Goal: Find specific page/section: Find specific page/section

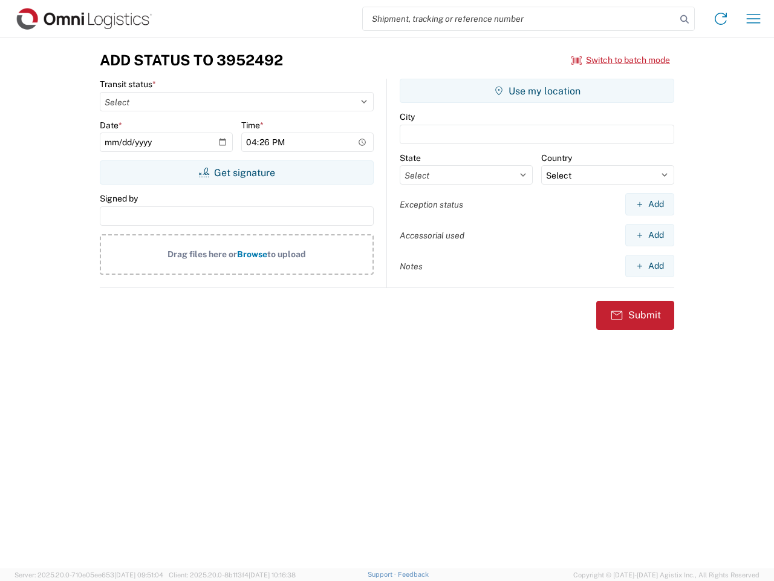
click at [519, 19] on input "search" at bounding box center [519, 18] width 313 height 23
click at [685, 19] on icon at bounding box center [684, 19] width 17 height 17
click at [721, 19] on icon at bounding box center [720, 18] width 19 height 19
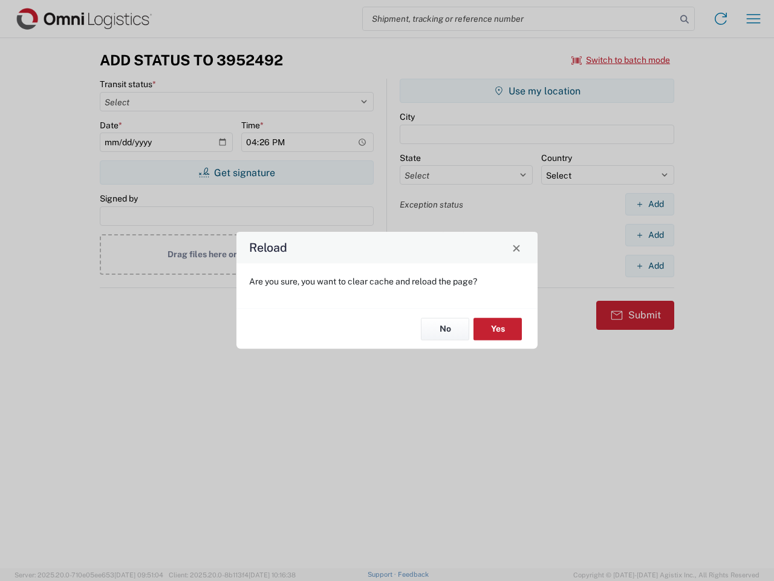
click at [621, 60] on div "Reload Are you sure, you want to clear cache and reload the page? No Yes" at bounding box center [387, 290] width 774 height 581
click at [236, 172] on div "Reload Are you sure, you want to clear cache and reload the page? No Yes" at bounding box center [387, 290] width 774 height 581
click at [537, 91] on div "Reload Are you sure, you want to clear cache and reload the page? No Yes" at bounding box center [387, 290] width 774 height 581
click at [649, 204] on div "Reload Are you sure, you want to clear cache and reload the page? No Yes" at bounding box center [387, 290] width 774 height 581
click at [649, 235] on div "Reload Are you sure, you want to clear cache and reload the page? No Yes" at bounding box center [387, 290] width 774 height 581
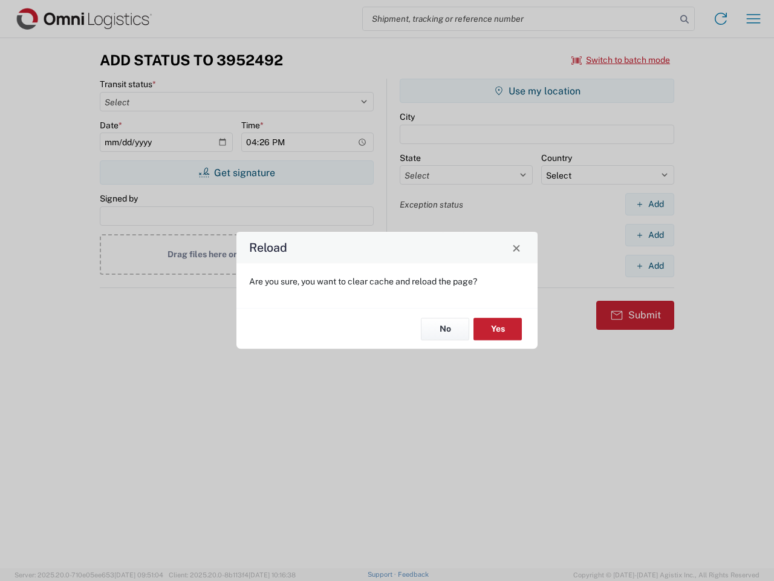
click at [649, 265] on div "Reload Are you sure, you want to clear cache and reload the page? No Yes" at bounding box center [387, 290] width 774 height 581
